Goal: Task Accomplishment & Management: Use online tool/utility

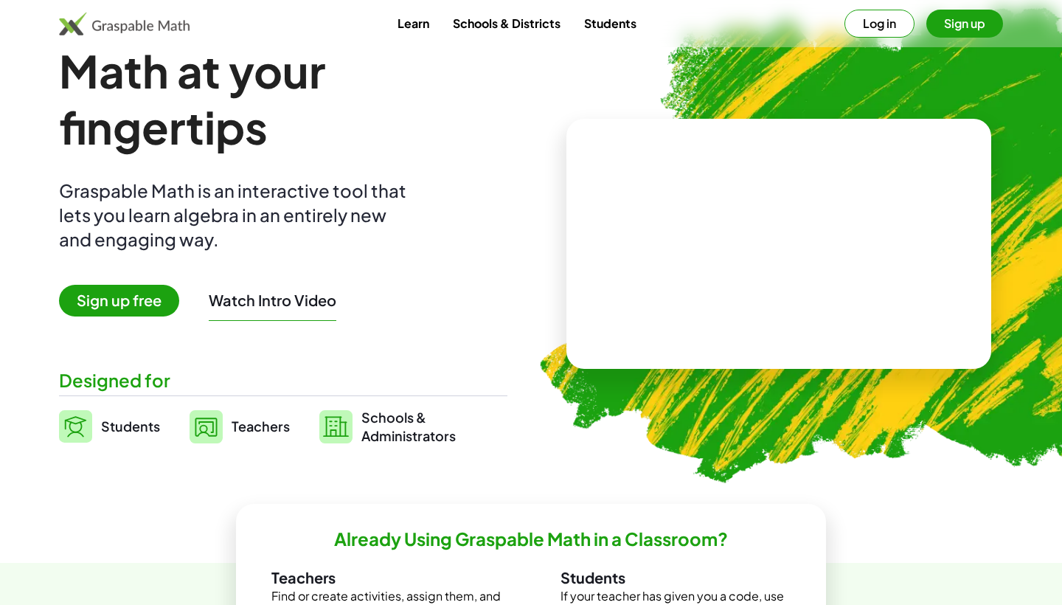
scroll to position [39, 0]
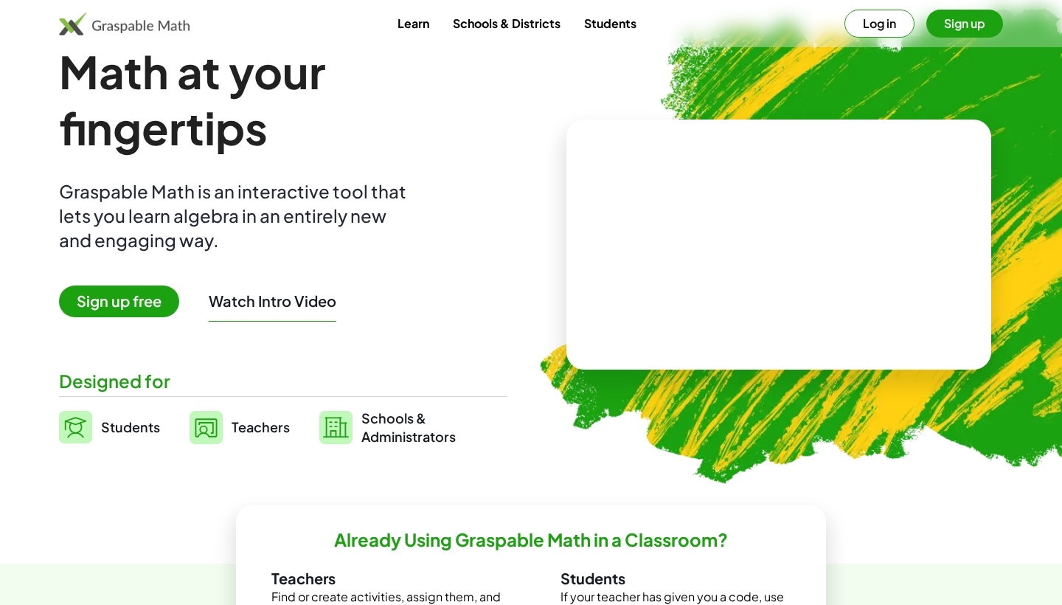
click at [147, 296] on span "Sign up free" at bounding box center [119, 302] width 120 height 32
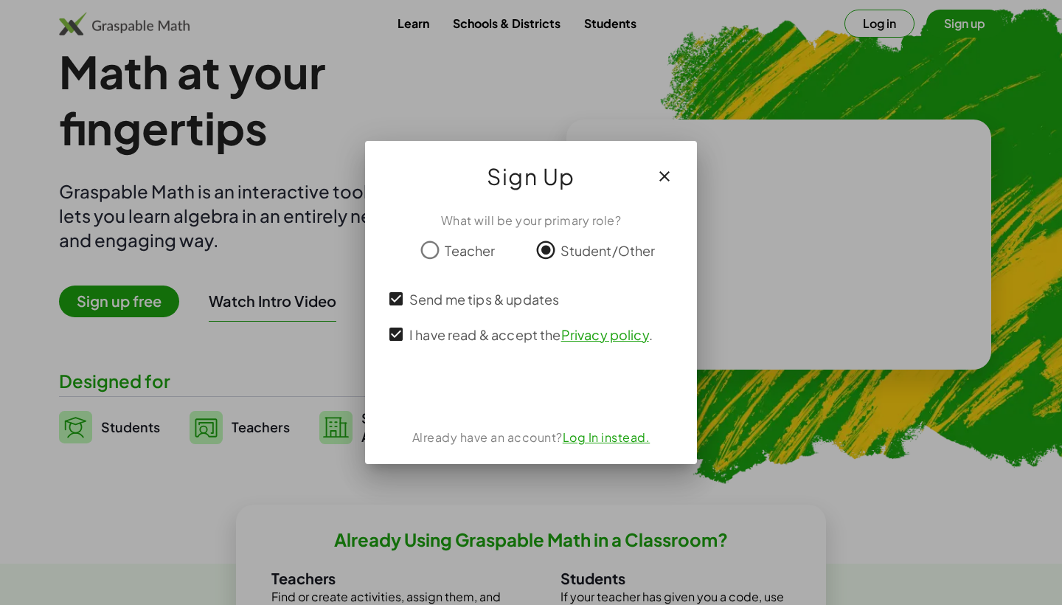
click at [541, 398] on div "Log ind med Google. Åbnes på en ny fane" at bounding box center [531, 390] width 139 height 32
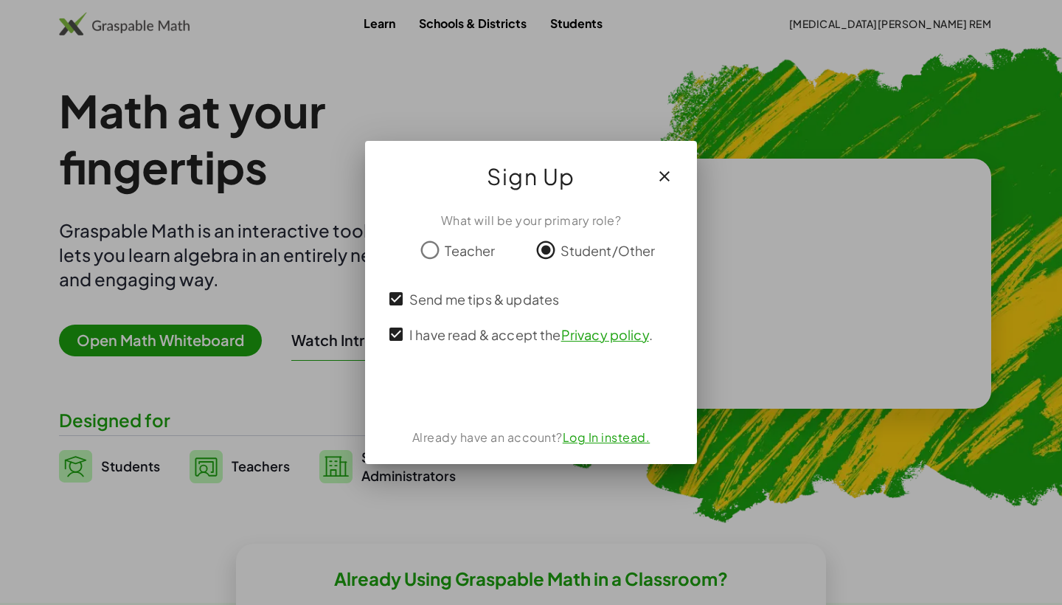
scroll to position [39, 0]
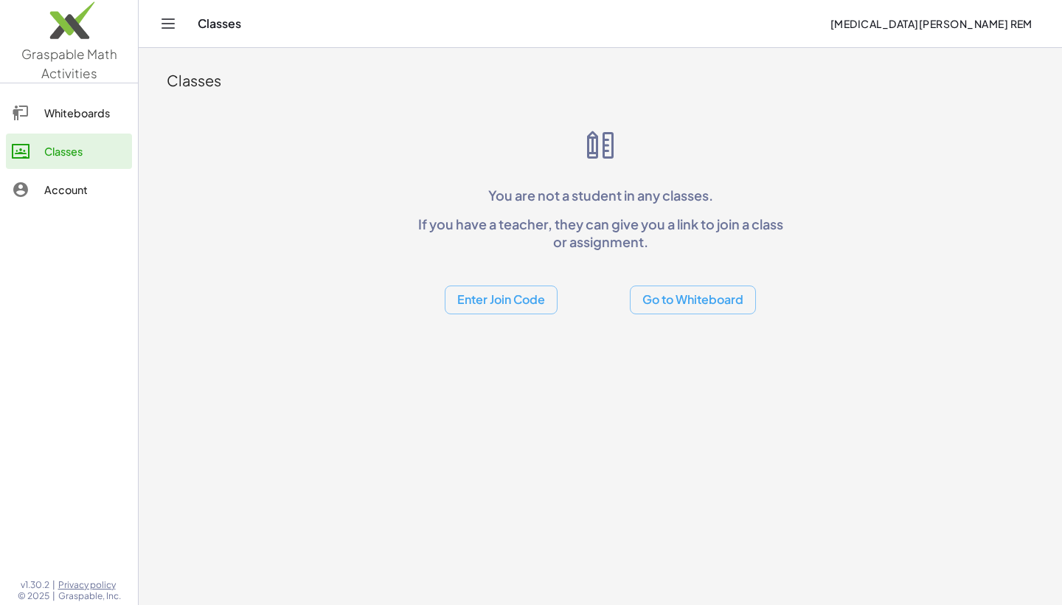
click at [741, 300] on button "Go to Whiteboard" at bounding box center [693, 300] width 126 height 29
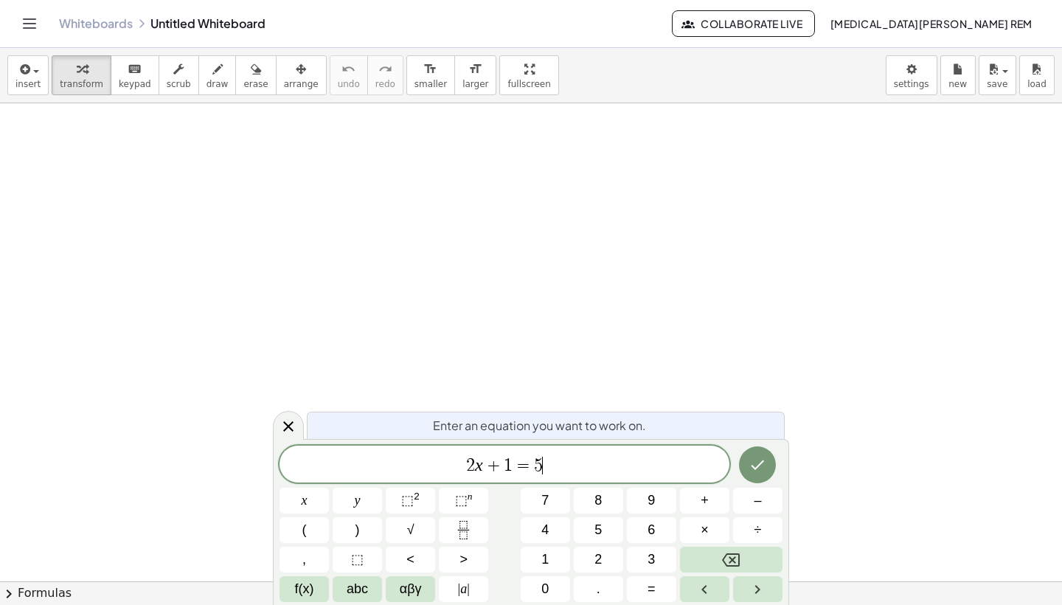
click at [578, 460] on span "2 x + 1 = 5 ​" at bounding box center [505, 465] width 450 height 21
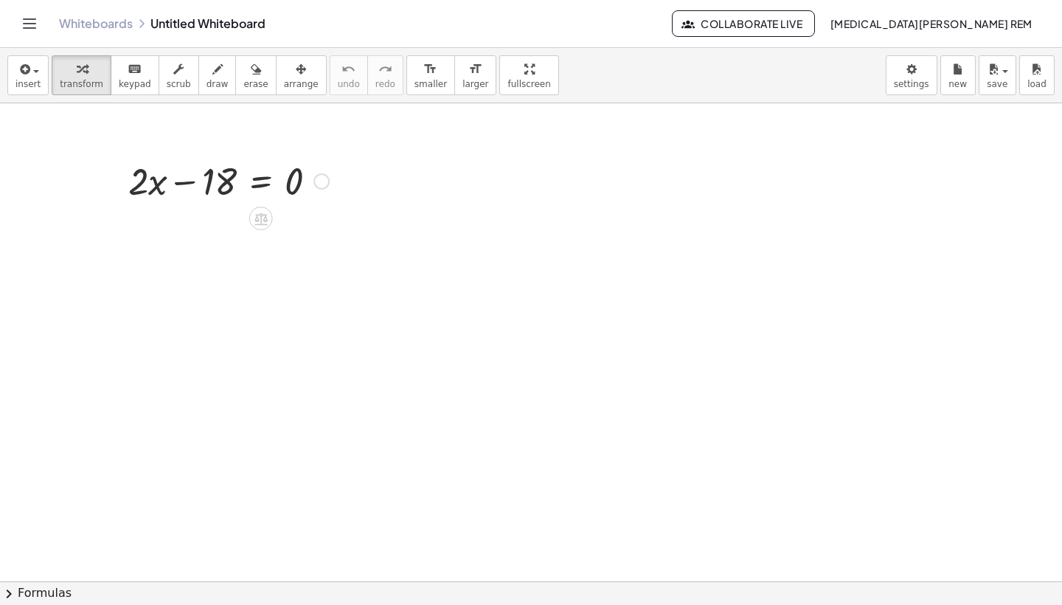
click at [222, 170] on div at bounding box center [228, 180] width 215 height 50
click at [218, 177] on div at bounding box center [228, 180] width 215 height 50
click at [316, 184] on div at bounding box center [322, 181] width 16 height 16
click at [320, 186] on div "Fix a mistake Transform line Copy line as LaTeX Copy derivation as LaTeX Expand…" at bounding box center [322, 181] width 16 height 16
click at [153, 183] on div at bounding box center [228, 180] width 215 height 50
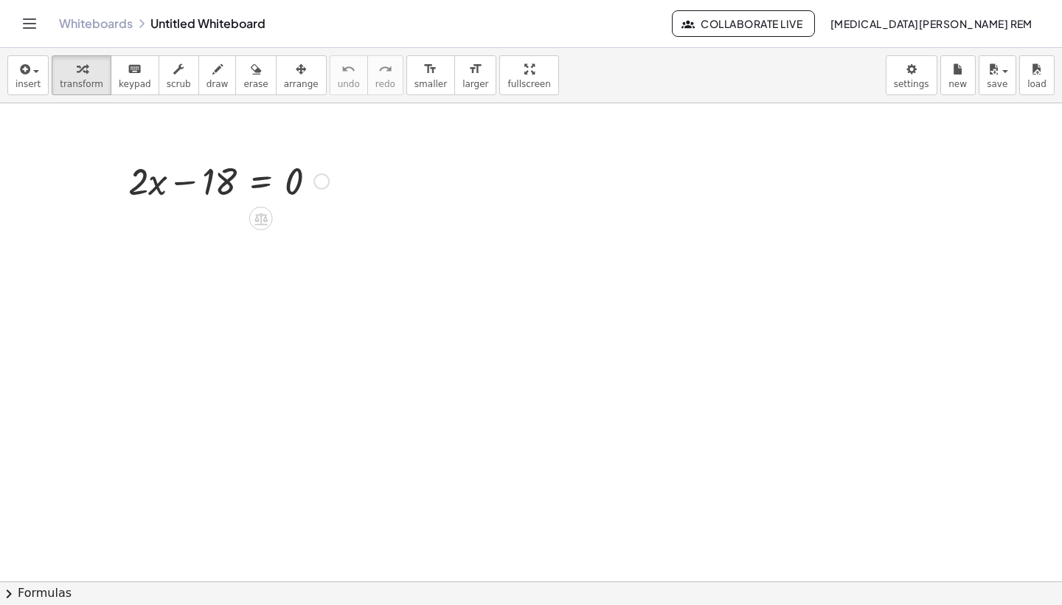
click at [235, 186] on div at bounding box center [228, 180] width 215 height 50
click at [259, 218] on icon at bounding box center [260, 218] width 15 height 15
click at [233, 221] on span "−" at bounding box center [231, 218] width 9 height 21
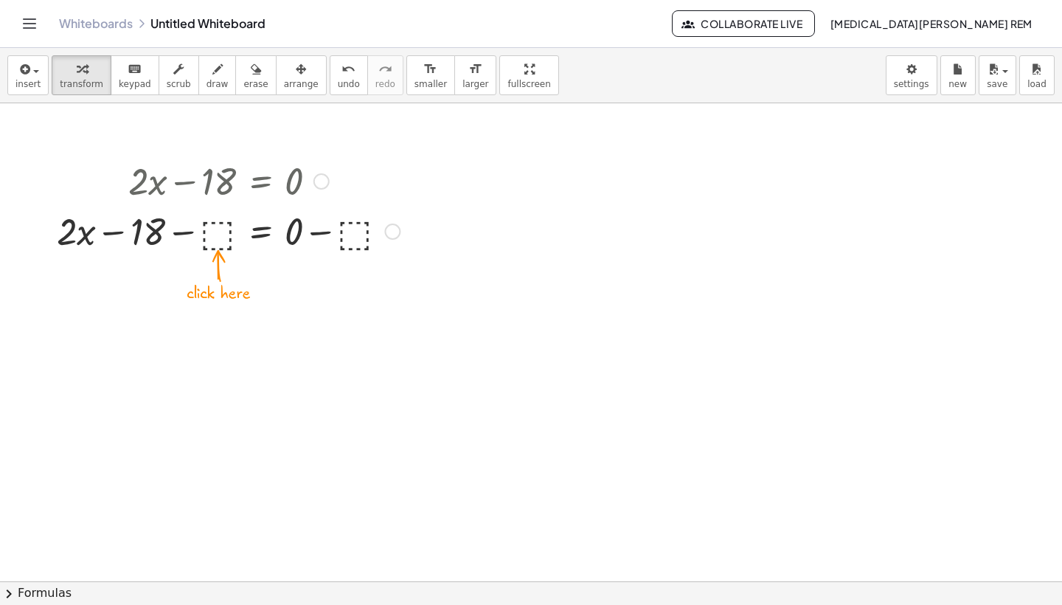
click at [217, 232] on div at bounding box center [228, 230] width 358 height 50
drag, startPoint x: 355, startPoint y: 231, endPoint x: 452, endPoint y: 199, distance: 101.7
click at [452, 200] on div at bounding box center [531, 581] width 1062 height 956
